Goal: Find specific page/section: Find specific page/section

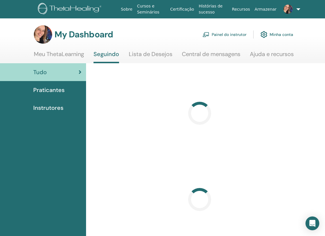
click at [213, 35] on link "Painel do instrutor" at bounding box center [225, 34] width 44 height 13
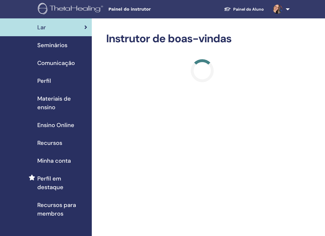
click at [57, 103] on span "Materiais de ensino" at bounding box center [62, 102] width 50 height 17
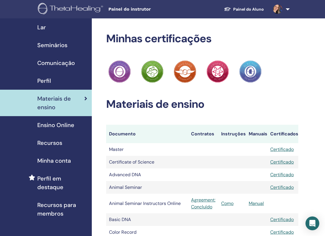
scroll to position [632, 0]
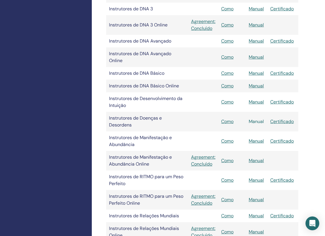
click at [257, 121] on link "Manual" at bounding box center [256, 121] width 15 height 6
